Goal: Task Accomplishment & Management: Use online tool/utility

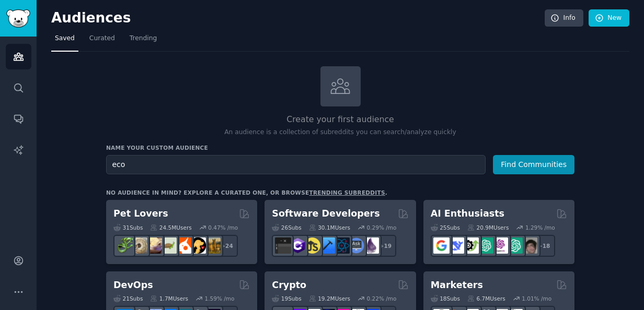
click at [493, 155] on button "Find Communities" at bounding box center [534, 164] width 82 height 19
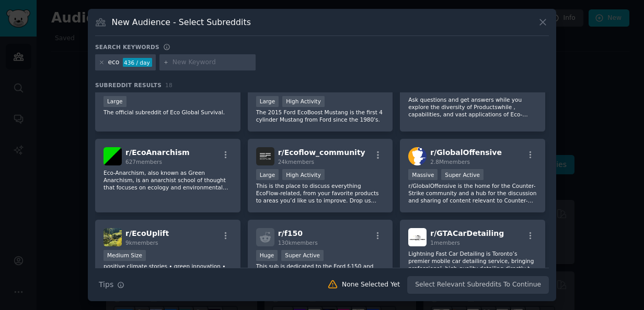
scroll to position [108, 0]
click at [546, 20] on icon at bounding box center [542, 22] width 11 height 11
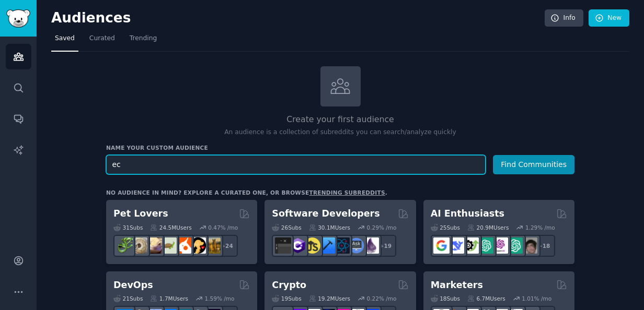
type input "e"
click at [493, 155] on button "Find Communities" at bounding box center [534, 164] width 82 height 19
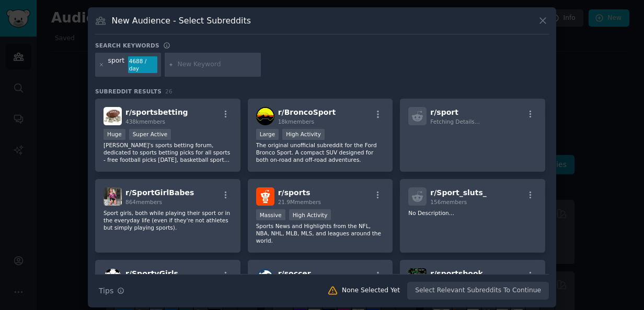
click at [538, 19] on icon at bounding box center [542, 20] width 11 height 11
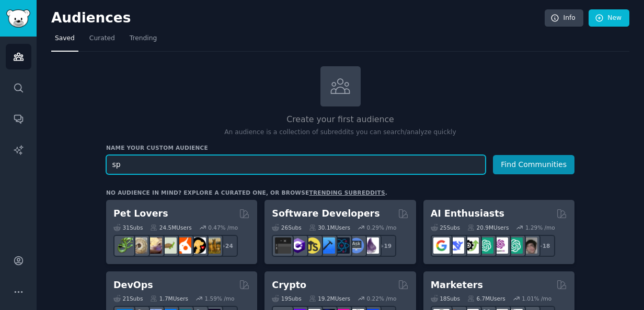
type input "s"
type input "healthy lifestyle"
click at [493, 155] on button "Find Communities" at bounding box center [534, 164] width 82 height 19
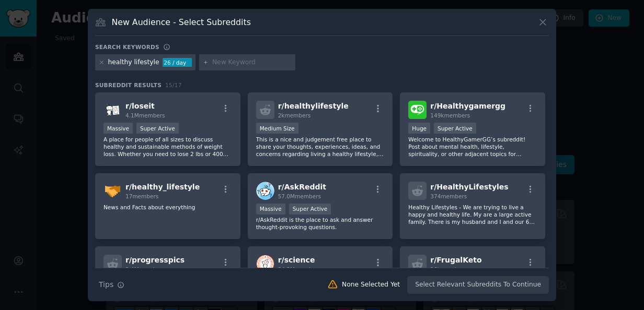
click at [457, 287] on div "Search Tips Tips None Selected Yet Select Relevant Subreddits To Continue" at bounding box center [322, 281] width 454 height 26
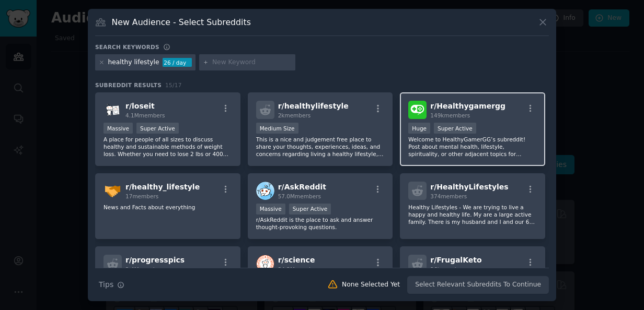
click at [456, 157] on p "Welcome to HealthyGamerGG’s subreddit! Post about mental health, lifestyle, spi…" at bounding box center [472, 147] width 129 height 22
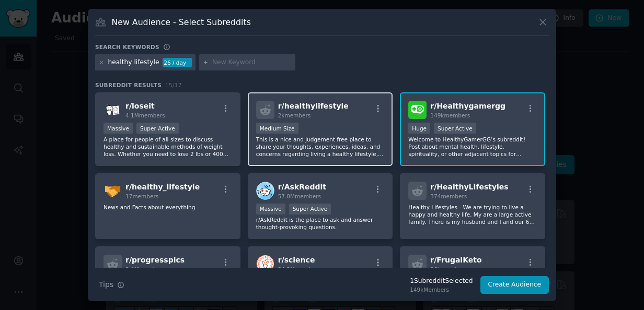
click at [359, 151] on p "This is a nice and judgement free place to share your thoughts, experiences, id…" at bounding box center [320, 147] width 129 height 22
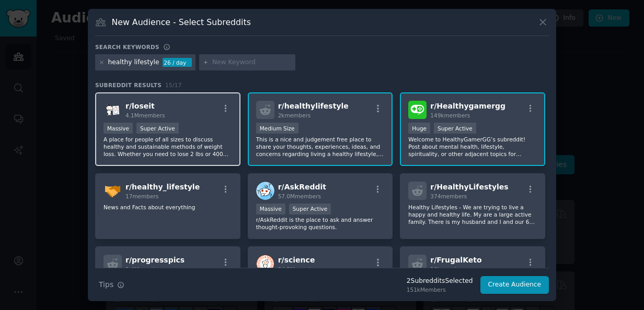
click at [223, 148] on p "A place for people of all sizes to discuss healthy and sustainable methods of w…" at bounding box center [167, 147] width 129 height 22
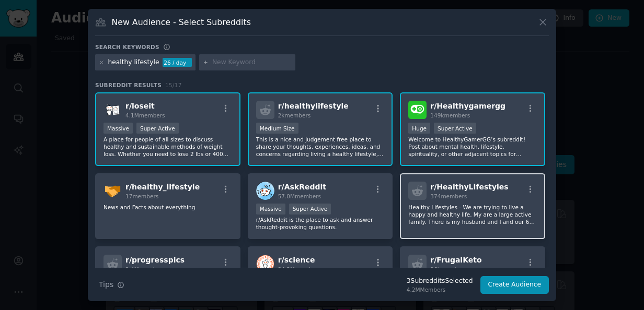
click at [517, 213] on p "Healthy Lifestyles - We are trying to live a happy and healthy life. My are a l…" at bounding box center [472, 215] width 129 height 22
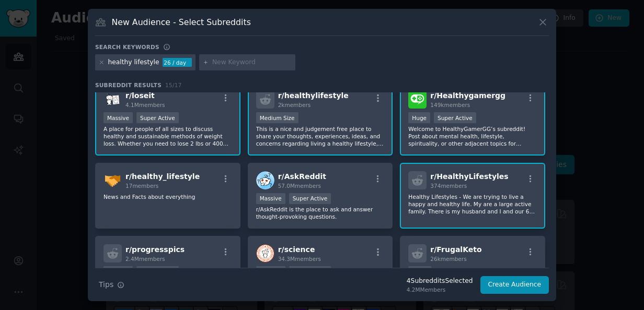
scroll to position [10, 0]
click at [508, 280] on button "Create Audience" at bounding box center [514, 286] width 69 height 18
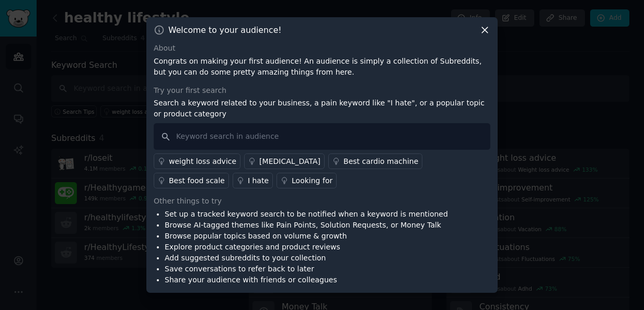
click at [212, 159] on div "weight loss advice" at bounding box center [202, 161] width 67 height 11
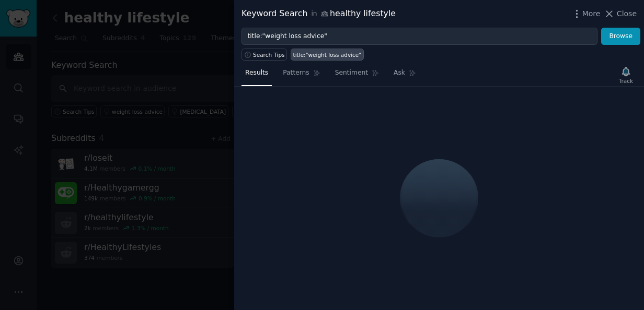
click at [619, 14] on span "Close" at bounding box center [627, 13] width 20 height 11
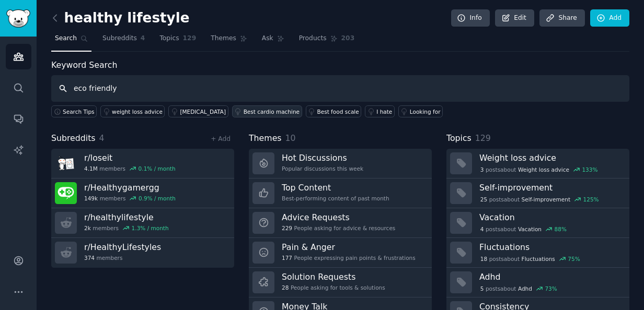
type input "eco friendly"
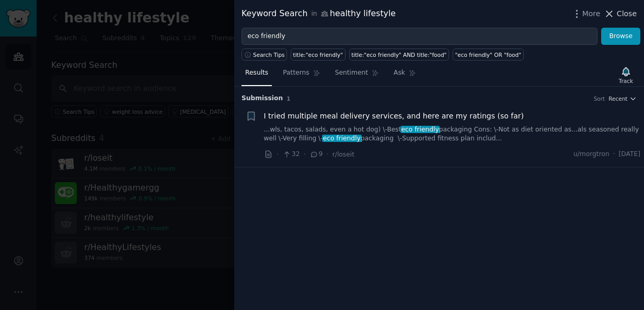
click at [627, 17] on span "Close" at bounding box center [627, 13] width 20 height 11
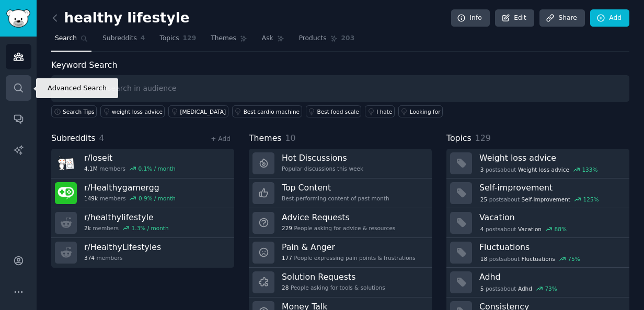
click at [24, 91] on link "Search" at bounding box center [19, 88] width 26 height 26
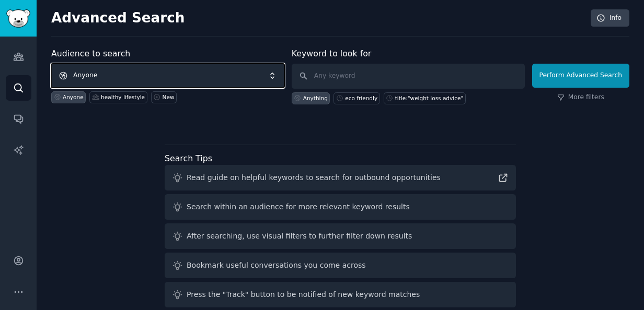
click at [143, 72] on span "Anyone" at bounding box center [167, 76] width 233 height 24
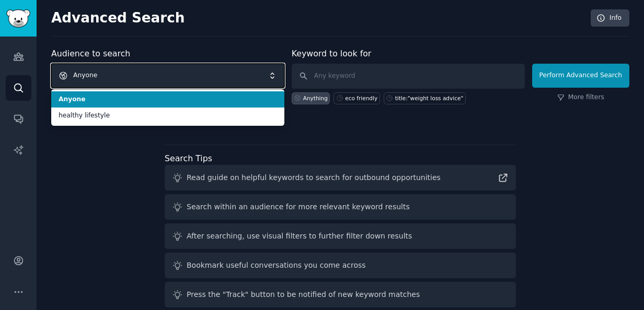
click at [164, 71] on span "Anyone" at bounding box center [167, 76] width 233 height 24
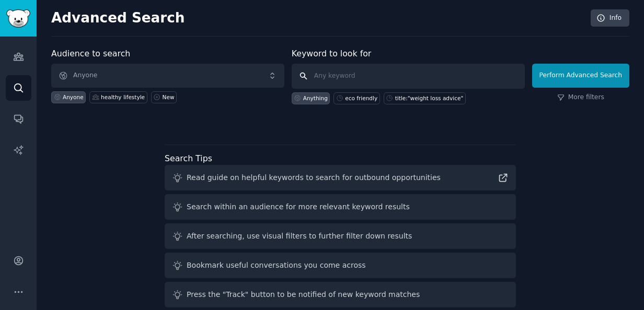
click at [325, 76] on input "text" at bounding box center [408, 76] width 233 height 25
type input "ecofriendly"
click button "Perform Advanced Search" at bounding box center [580, 76] width 97 height 24
click at [23, 61] on icon "Sidebar" at bounding box center [18, 56] width 11 height 11
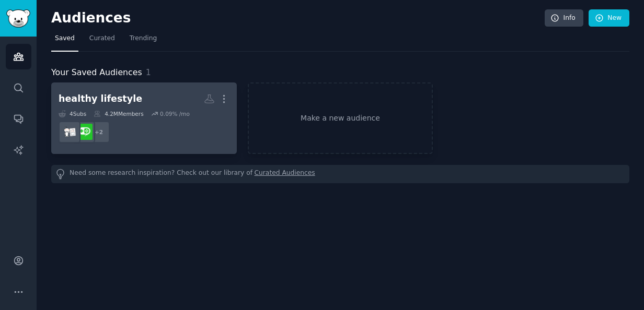
click at [164, 95] on h2 "healthy lifestyle More" at bounding box center [144, 99] width 171 height 18
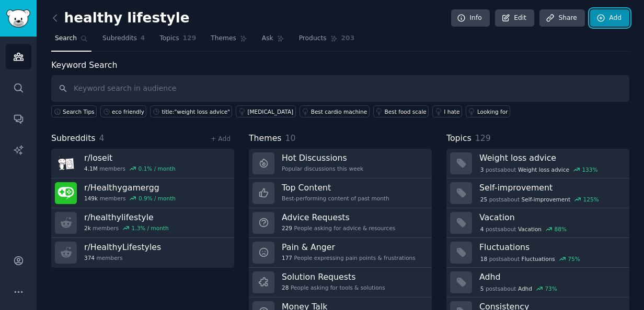
click at [611, 14] on link "Add" at bounding box center [609, 18] width 39 height 18
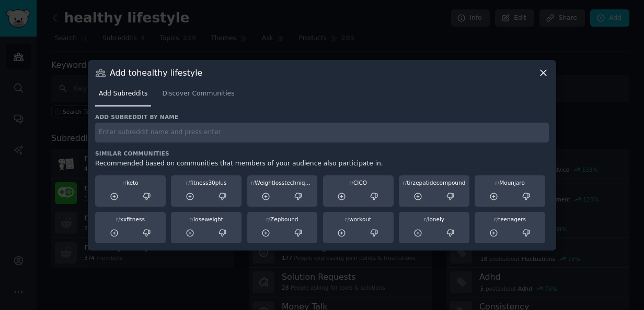
click at [244, 134] on input "text" at bounding box center [322, 133] width 454 height 20
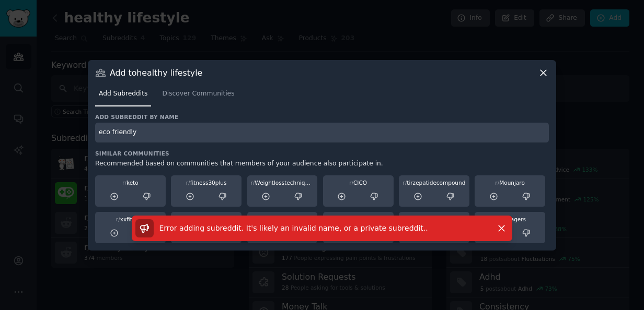
click at [187, 128] on input "eco friendly" at bounding box center [322, 133] width 454 height 20
click at [500, 229] on icon "button" at bounding box center [502, 229] width 6 height 6
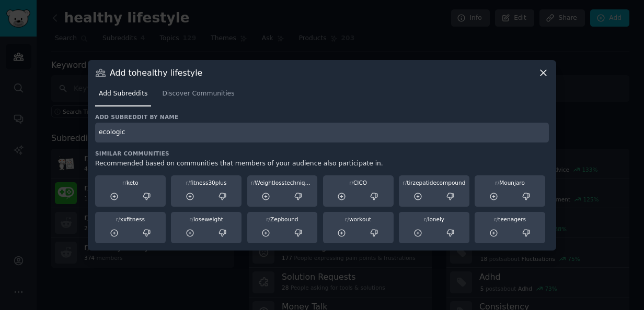
click at [170, 141] on input "ecologic" at bounding box center [322, 133] width 454 height 20
type input "e"
click at [171, 91] on span "Discover Communities" at bounding box center [198, 93] width 72 height 9
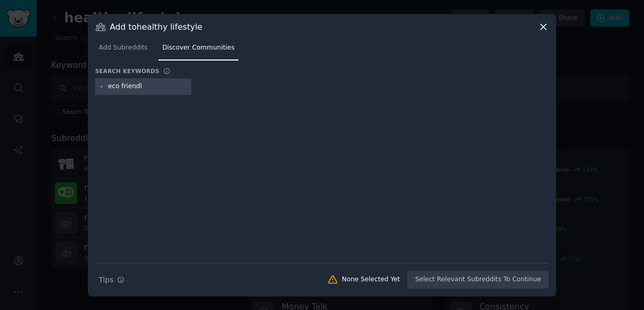
type input "eco friendly"
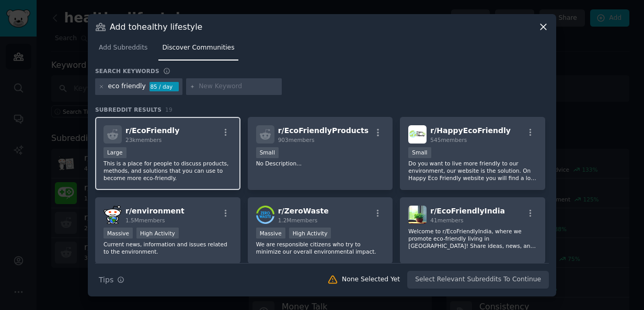
click at [181, 144] on div "r/ EcoFriendly 23k members Large This is a place for people to discuss products…" at bounding box center [167, 154] width 145 height 74
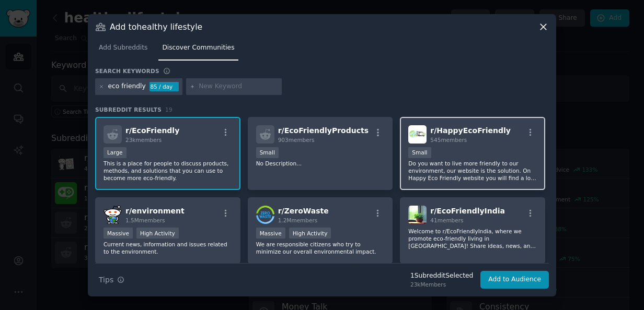
click at [465, 182] on div "r/ HappyEcoFriendly 545 members Small Do you want to live more friendly to our …" at bounding box center [472, 154] width 145 height 74
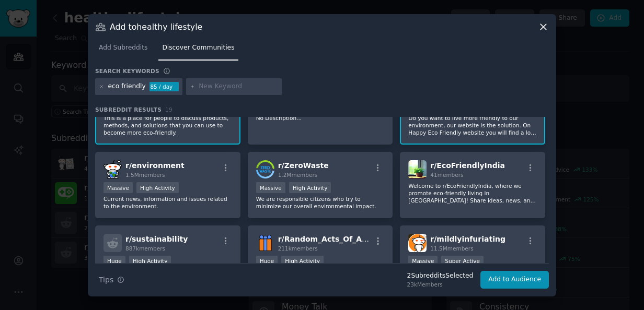
scroll to position [46, 0]
click at [367, 201] on p "We are responsible citizens who try to minimize our overall environmental impac…" at bounding box center [320, 202] width 129 height 15
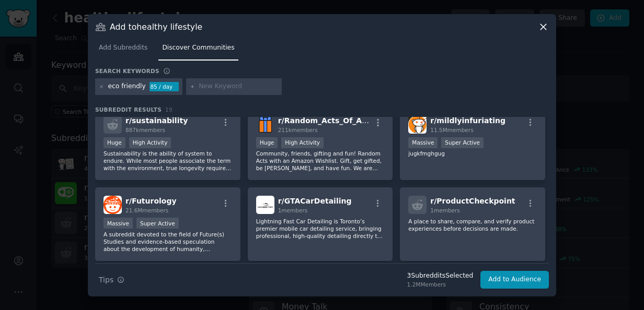
scroll to position [159, 0]
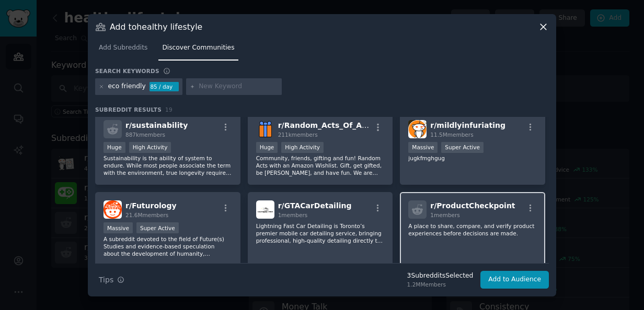
click at [441, 227] on p "A place to share, compare, and verify product experiences before decisions are …" at bounding box center [472, 230] width 129 height 15
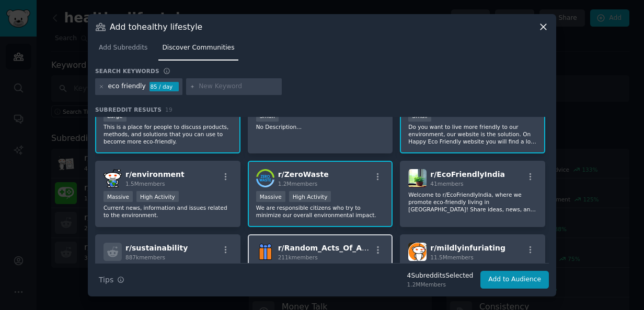
scroll to position [33, 0]
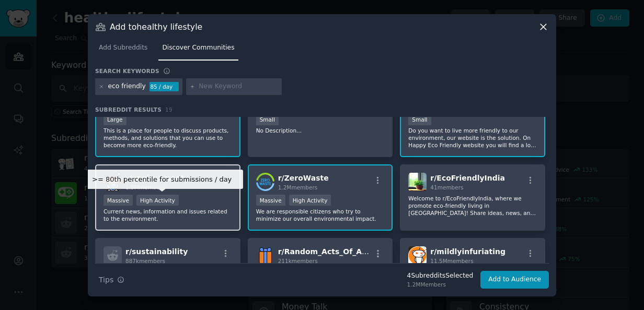
click at [166, 204] on div "High Activity" at bounding box center [157, 200] width 42 height 11
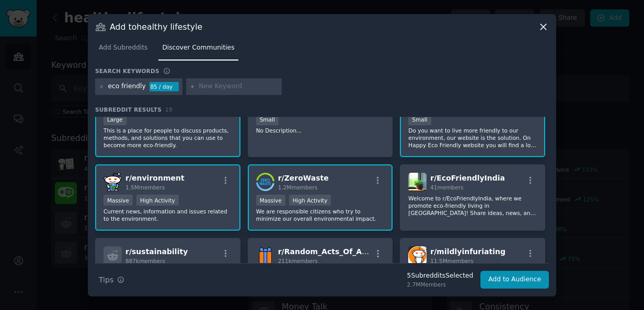
click at [183, 210] on p "Current news, information and issues related to the environment." at bounding box center [167, 215] width 129 height 15
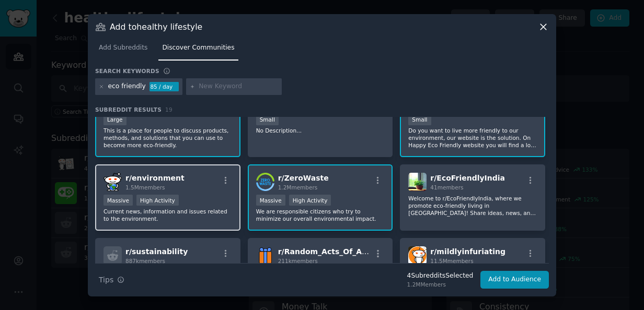
click at [199, 199] on div ">= 80th percentile for submissions / day Massive High Activity" at bounding box center [167, 201] width 129 height 13
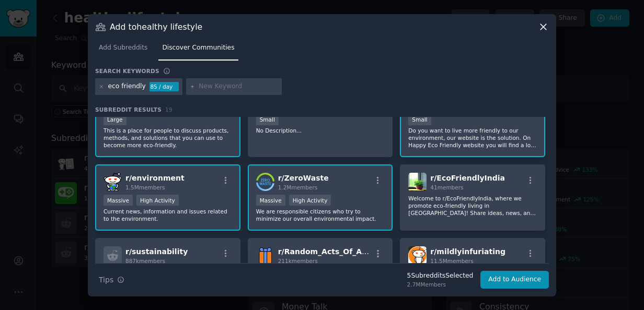
scroll to position [0, 0]
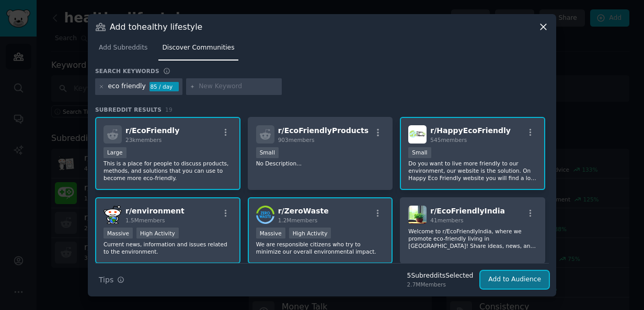
click at [496, 278] on button "Add to Audience" at bounding box center [514, 280] width 68 height 18
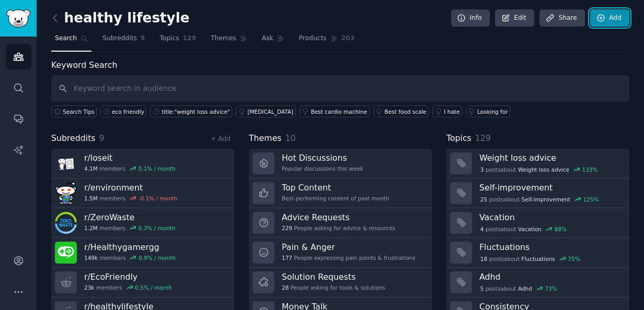
click at [608, 16] on link "Add" at bounding box center [609, 18] width 39 height 18
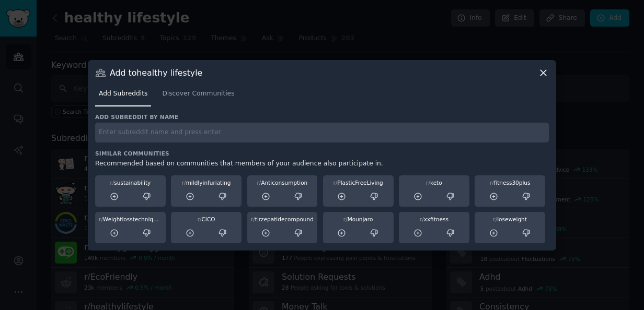
click at [254, 125] on input "text" at bounding box center [322, 133] width 454 height 20
type input "health awereness"
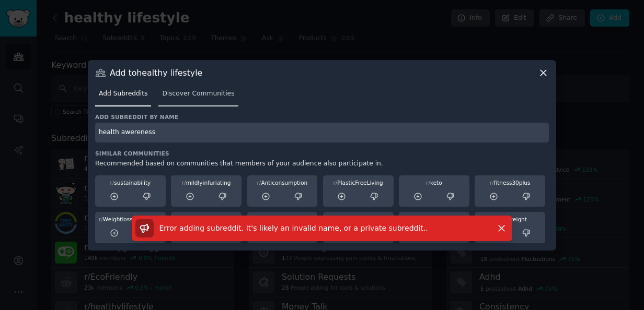
click at [198, 96] on span "Discover Communities" at bounding box center [198, 93] width 72 height 9
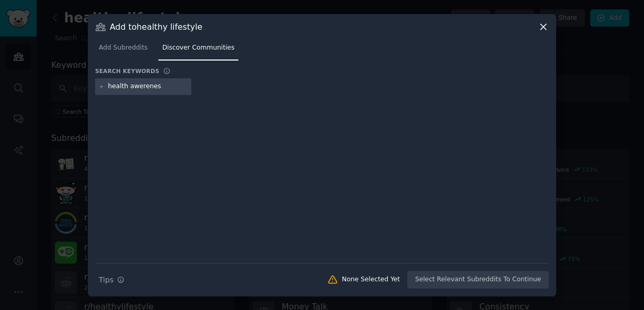
type input "health awereness"
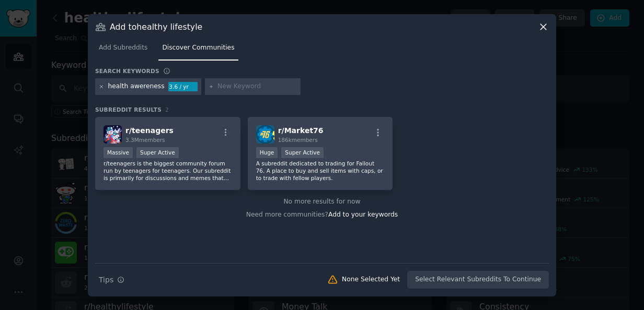
click at [102, 88] on icon at bounding box center [102, 87] width 6 height 6
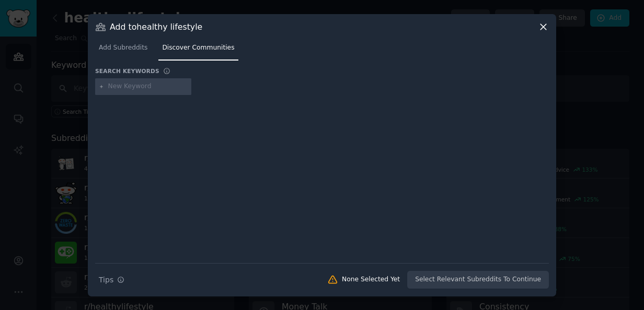
click at [545, 25] on icon at bounding box center [543, 26] width 11 height 11
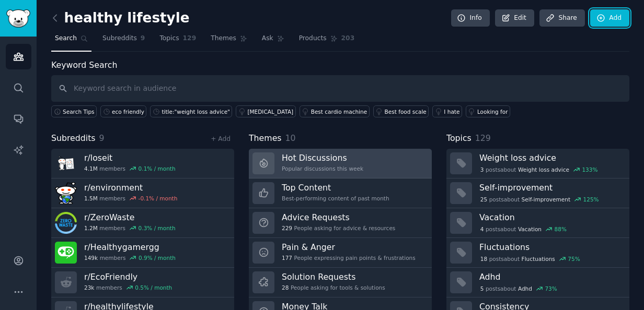
scroll to position [48, 0]
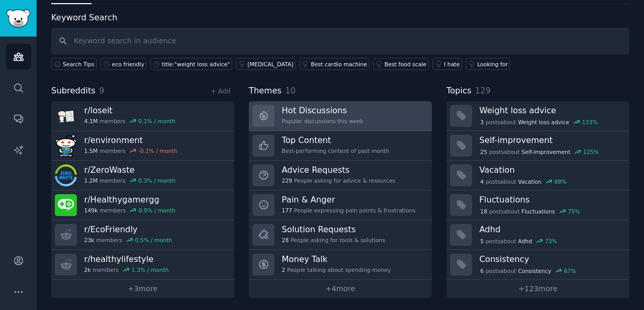
click at [354, 109] on link "Hot Discussions Popular discussions this week" at bounding box center [340, 116] width 183 height 30
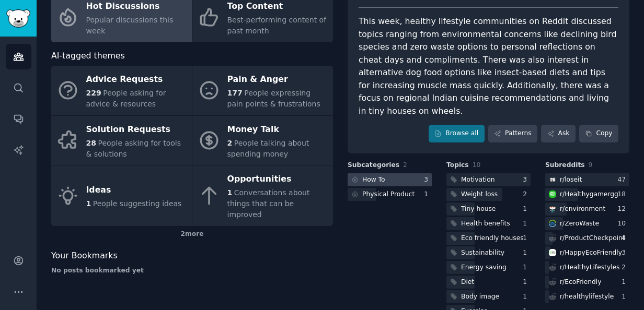
scroll to position [93, 0]
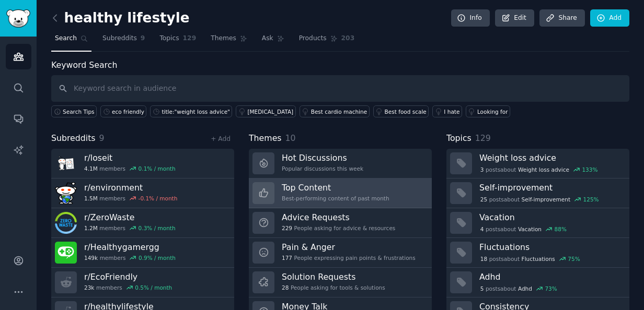
click at [341, 198] on div "Best-performing content of past month" at bounding box center [336, 198] width 108 height 7
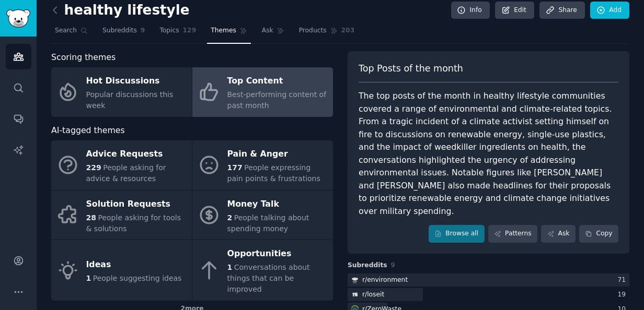
scroll to position [1, 0]
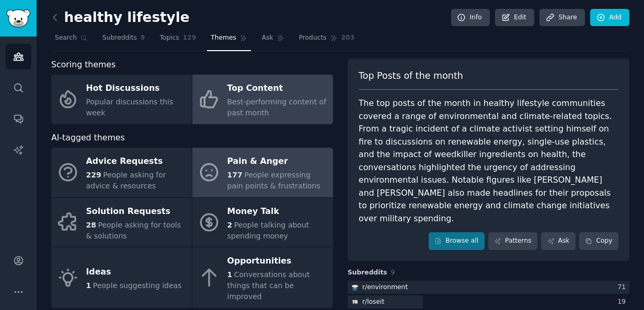
click at [297, 178] on span "People expressing pain points & frustrations" at bounding box center [273, 180] width 93 height 19
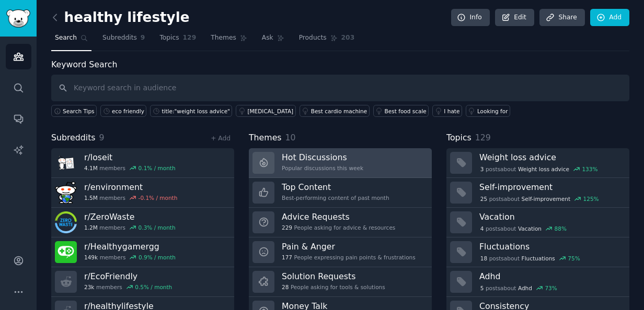
click at [305, 167] on div "Popular discussions this week" at bounding box center [323, 168] width 82 height 7
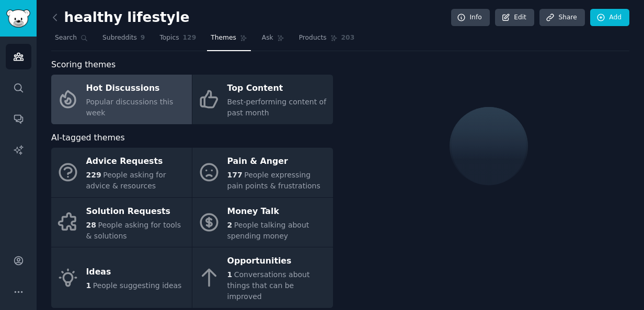
click at [305, 167] on div "Pain & Anger" at bounding box center [277, 162] width 100 height 17
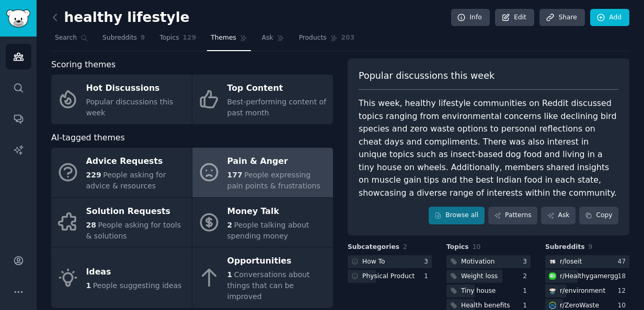
click at [305, 167] on div "Pain & Anger" at bounding box center [277, 162] width 100 height 17
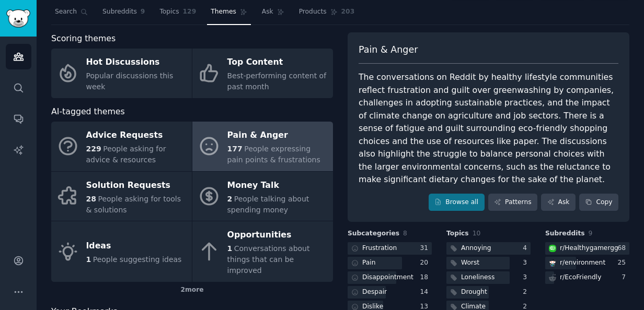
scroll to position [26, 0]
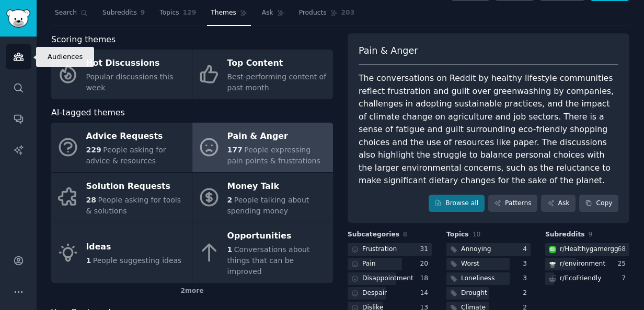
click at [12, 65] on link "Audiences" at bounding box center [19, 57] width 26 height 26
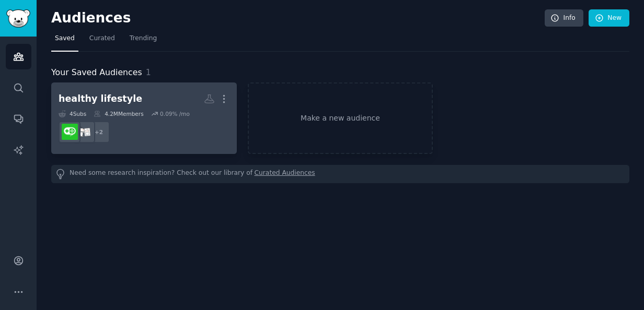
click at [186, 114] on div "4 Sub s 4.2M Members 0.09 % /mo" at bounding box center [144, 113] width 171 height 7
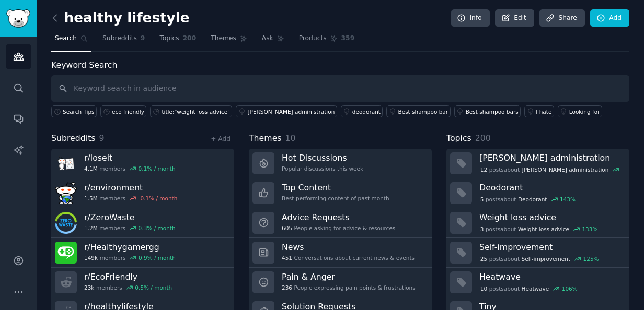
click at [327, 128] on div "Keyword Search Search Tips eco friendly title:"weight loss advice" [PERSON_NAME…" at bounding box center [340, 202] width 578 height 287
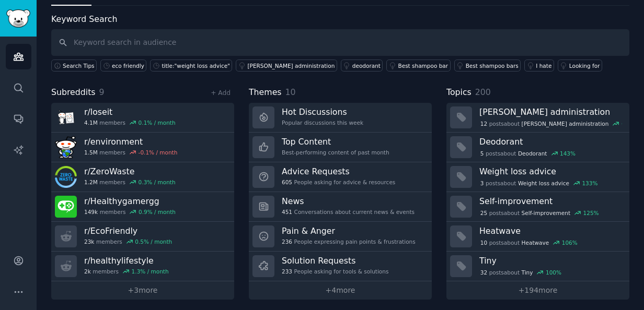
scroll to position [48, 0]
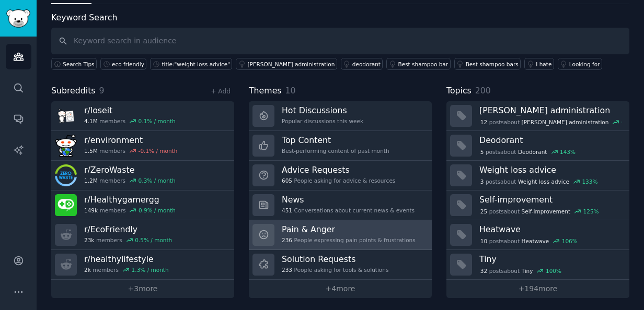
click at [352, 230] on h3 "Pain & Anger" at bounding box center [349, 229] width 134 height 11
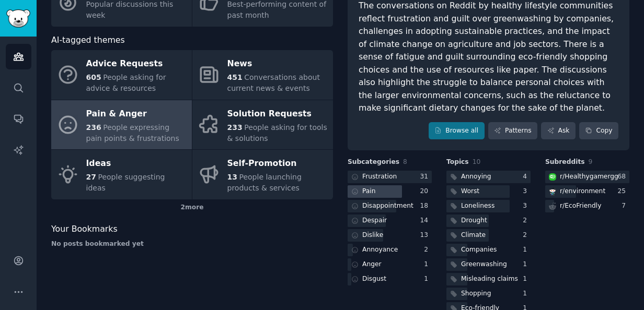
scroll to position [99, 0]
click at [389, 188] on div at bounding box center [375, 191] width 54 height 13
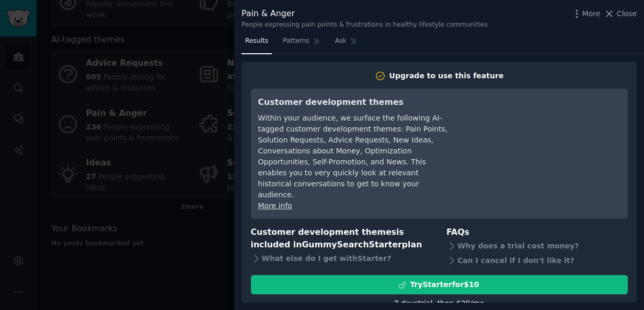
scroll to position [20, 0]
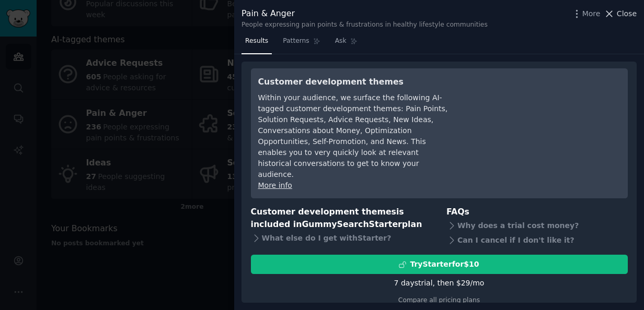
click at [615, 13] on icon at bounding box center [609, 13] width 11 height 11
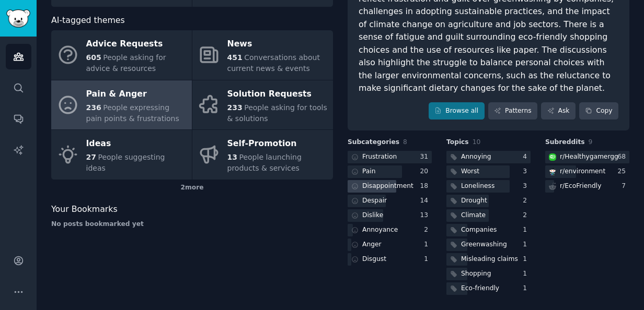
scroll to position [80, 0]
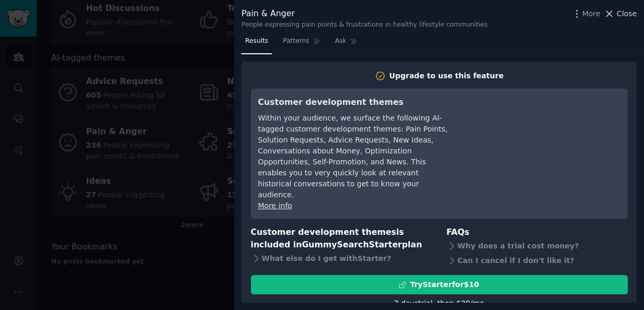
click at [630, 11] on span "Close" at bounding box center [627, 13] width 20 height 11
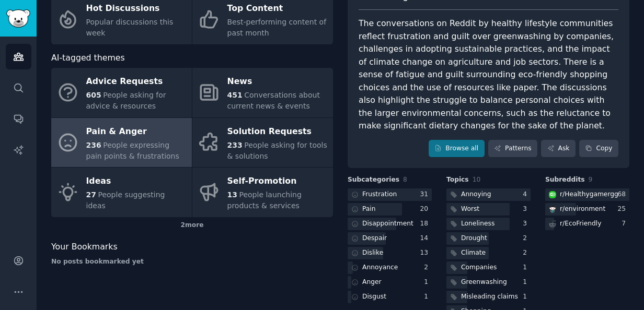
scroll to position [48, 0]
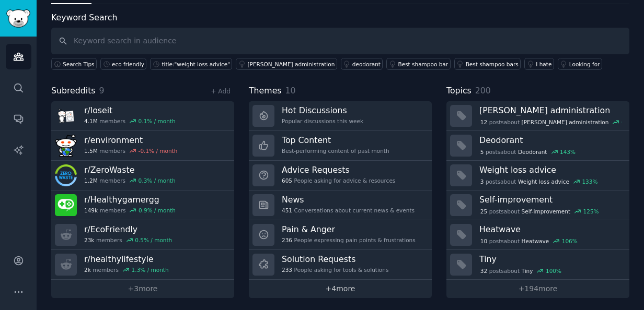
click at [344, 286] on link "+ 4 more" at bounding box center [340, 289] width 183 height 18
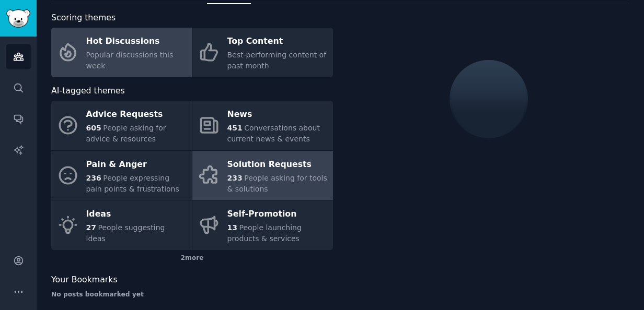
scroll to position [58, 0]
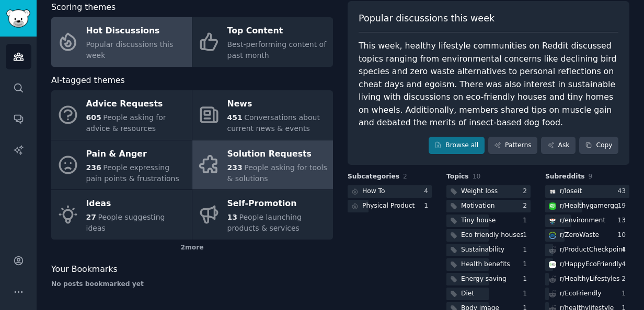
click at [256, 169] on span "People asking for tools & solutions" at bounding box center [277, 173] width 100 height 19
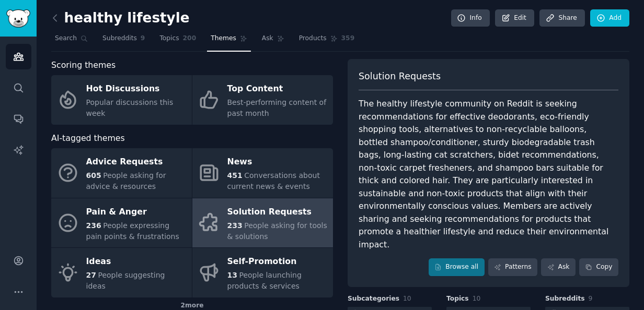
scroll to position [7, 0]
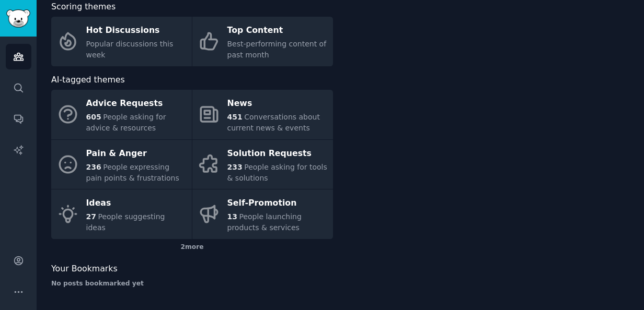
scroll to position [58, 0]
